Goal: Information Seeking & Learning: Learn about a topic

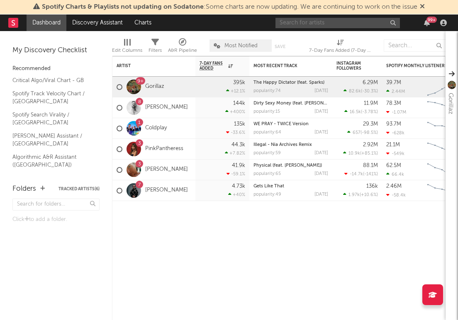
click at [298, 26] on input "text" at bounding box center [337, 23] width 124 height 10
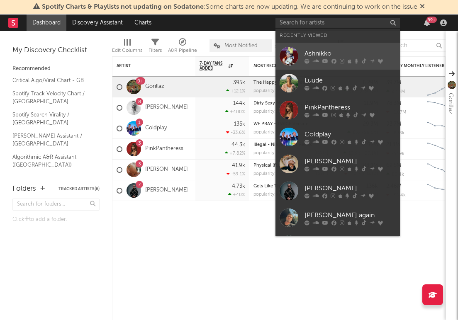
click at [306, 46] on link "Ashnikko" at bounding box center [337, 56] width 124 height 27
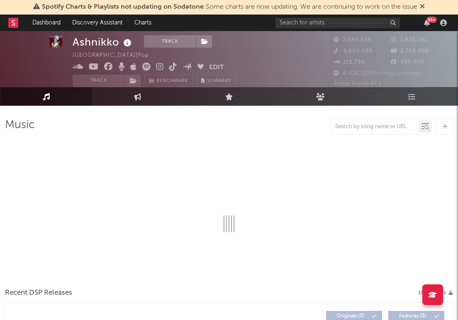
select select "6m"
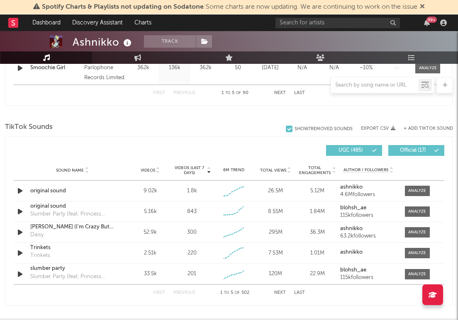
scroll to position [521, 0]
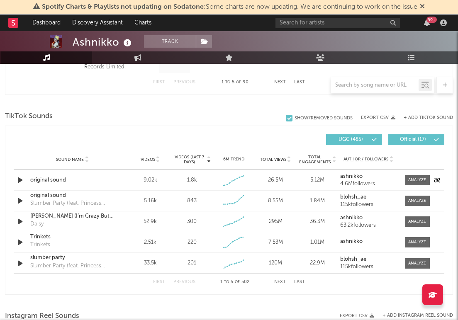
click at [150, 180] on div "9.02k" at bounding box center [150, 180] width 38 height 8
click at [154, 182] on div "9.02k" at bounding box center [150, 180] width 38 height 8
click at [407, 180] on span at bounding box center [417, 180] width 25 height 10
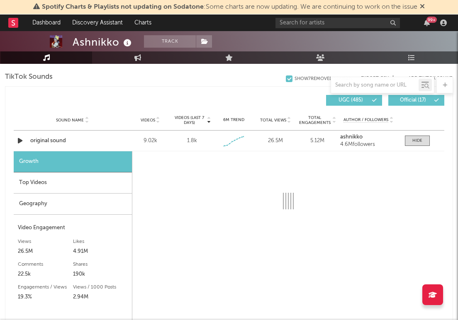
select select "1w"
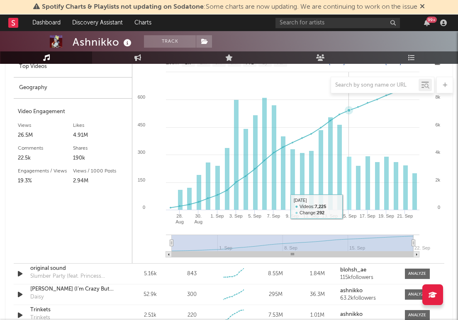
scroll to position [674, 0]
